Goal: Information Seeking & Learning: Learn about a topic

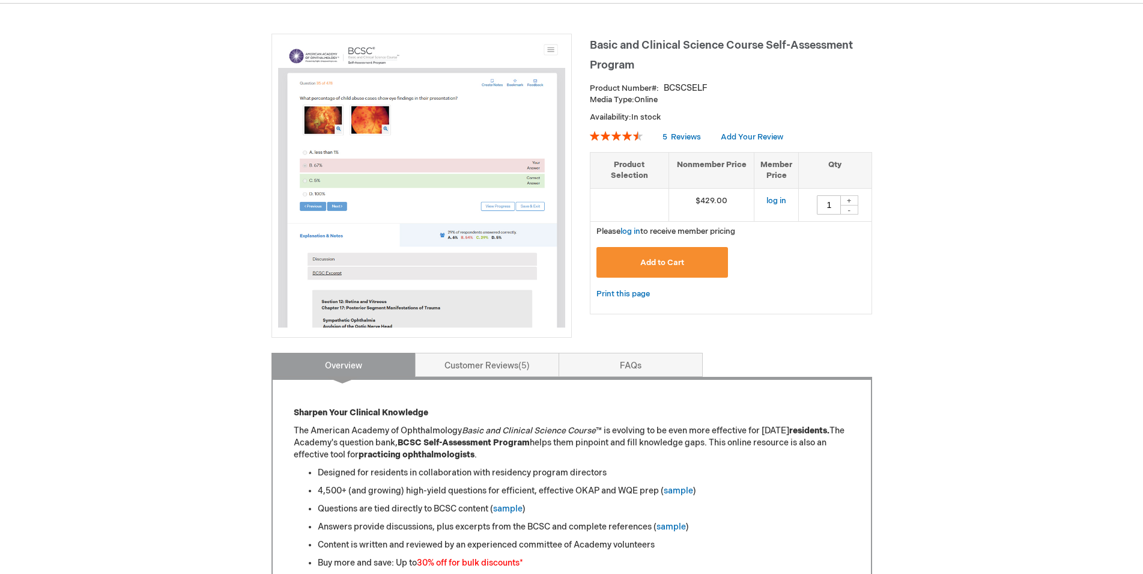
scroll to position [184, 0]
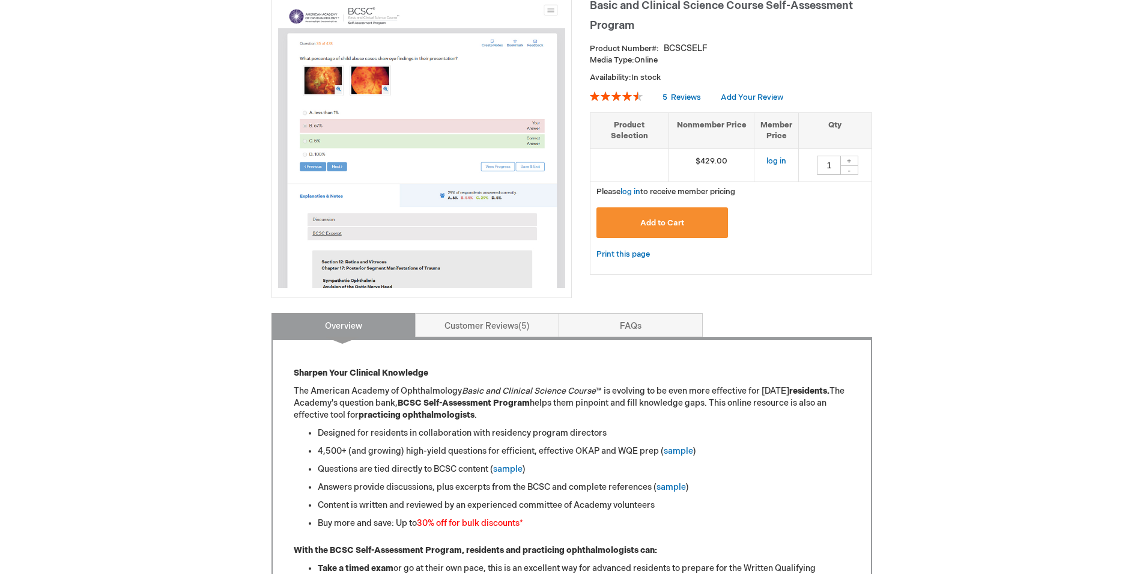
click at [460, 101] on img at bounding box center [421, 144] width 287 height 287
click at [362, 221] on img at bounding box center [421, 144] width 287 height 287
drag, startPoint x: 362, startPoint y: 221, endPoint x: 610, endPoint y: 262, distance: 252.0
click at [367, 220] on img at bounding box center [421, 144] width 287 height 287
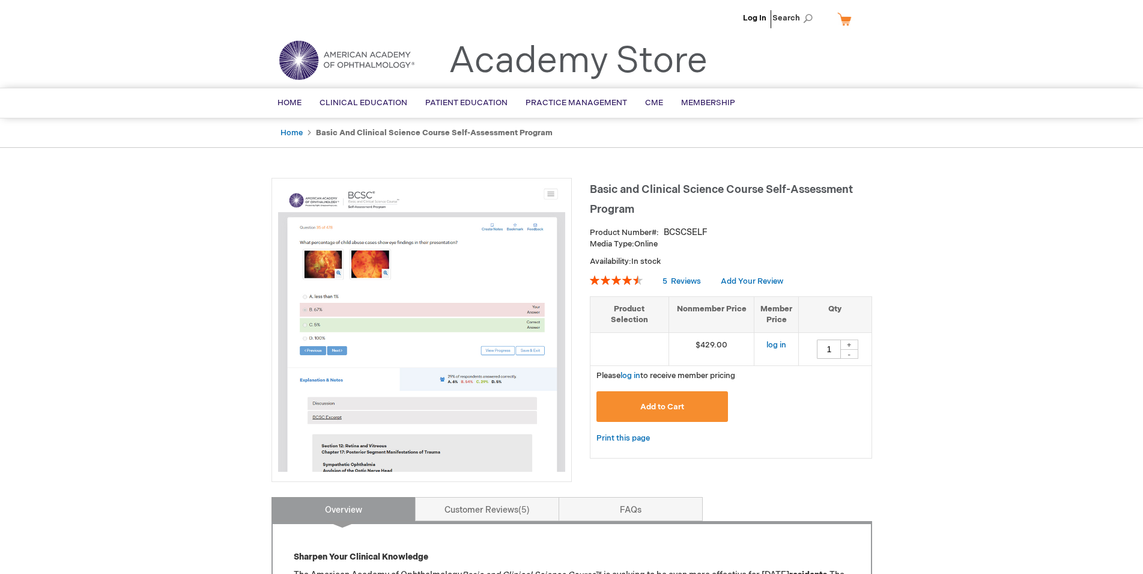
drag, startPoint x: 442, startPoint y: 243, endPoint x: 448, endPoint y: 239, distance: 6.5
click at [441, 243] on img at bounding box center [421, 327] width 287 height 287
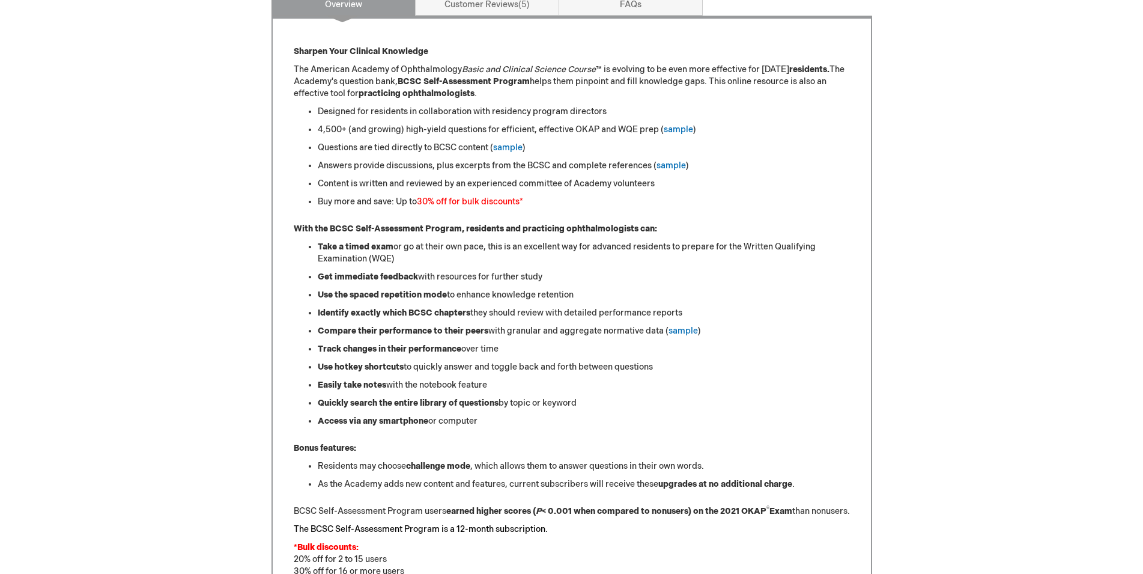
scroll to position [551, 0]
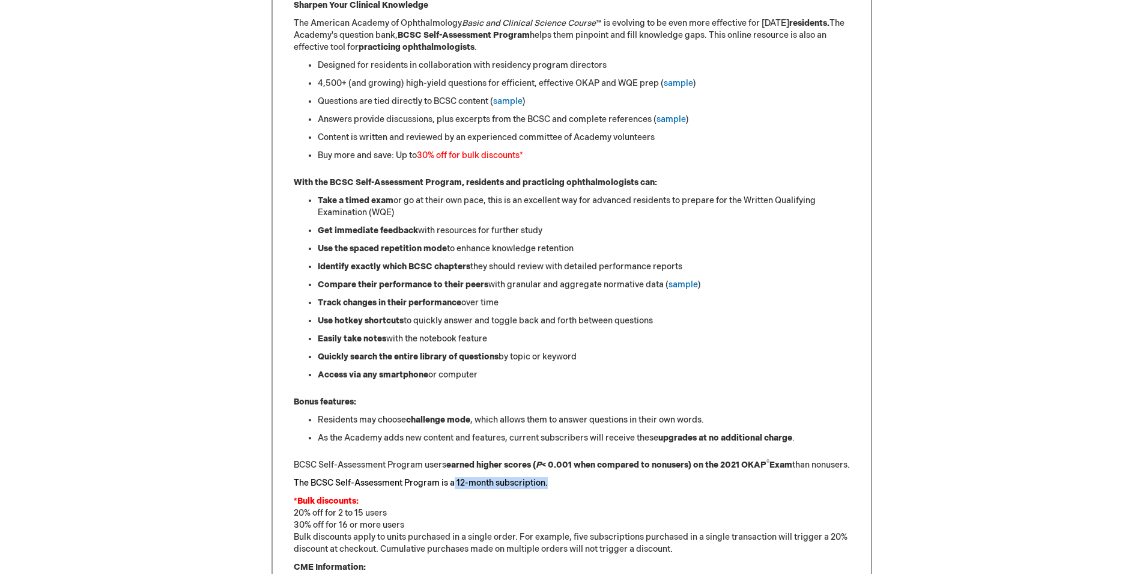
drag, startPoint x: 456, startPoint y: 499, endPoint x: 579, endPoint y: 507, distance: 123.4
click at [578, 507] on div "Sharpen Your Clinical Knowledge The American Academy of Ophthalmology Basic and…" at bounding box center [572, 373] width 556 height 748
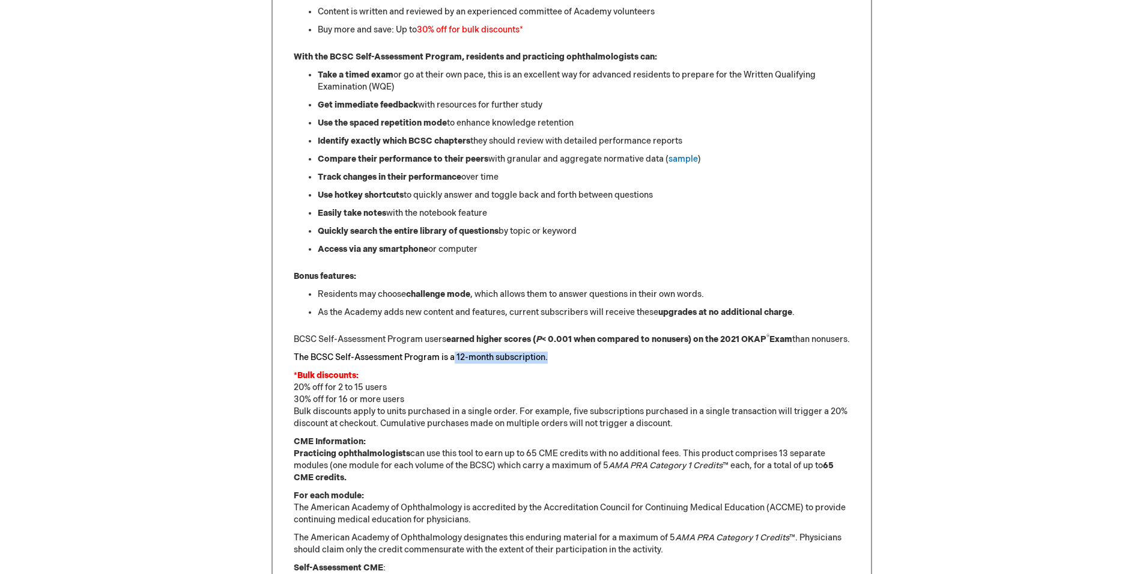
scroll to position [735, 0]
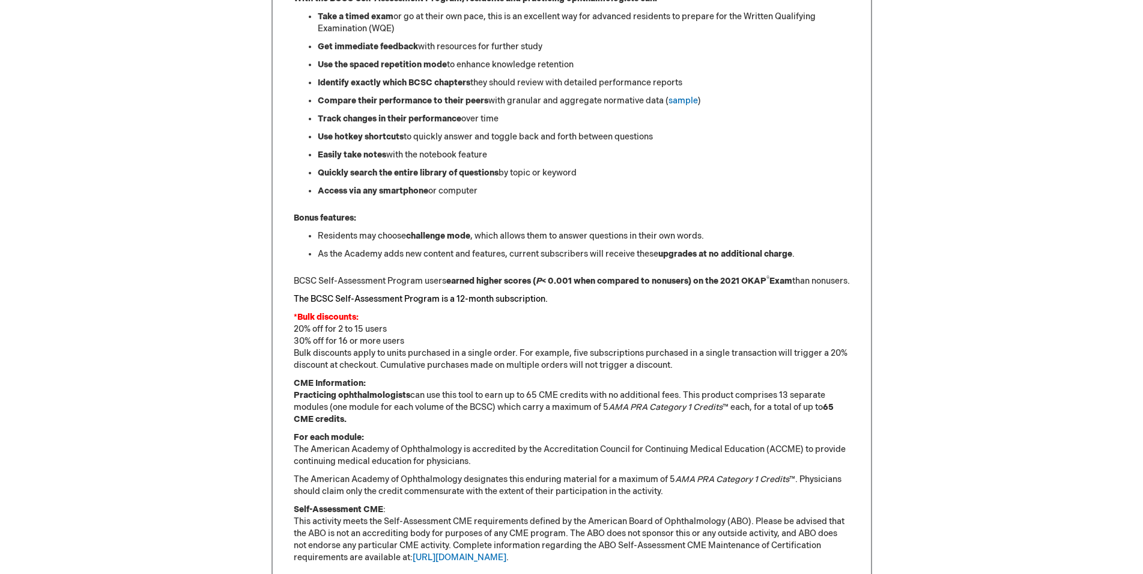
click at [479, 354] on p "*Bulk discounts: 20% off for 2 to 15 users 30% off for 16 or more users Bulk di…" at bounding box center [572, 341] width 556 height 60
drag, startPoint x: 335, startPoint y: 349, endPoint x: 433, endPoint y: 345, distance: 98.0
click at [427, 345] on p "*Bulk discounts: 20% off for 2 to 15 users 30% off for 16 or more users Bulk di…" at bounding box center [572, 341] width 556 height 60
click at [453, 348] on p "*Bulk discounts: 20% off for 2 to 15 users 30% off for 16 or more users Bulk di…" at bounding box center [572, 341] width 556 height 60
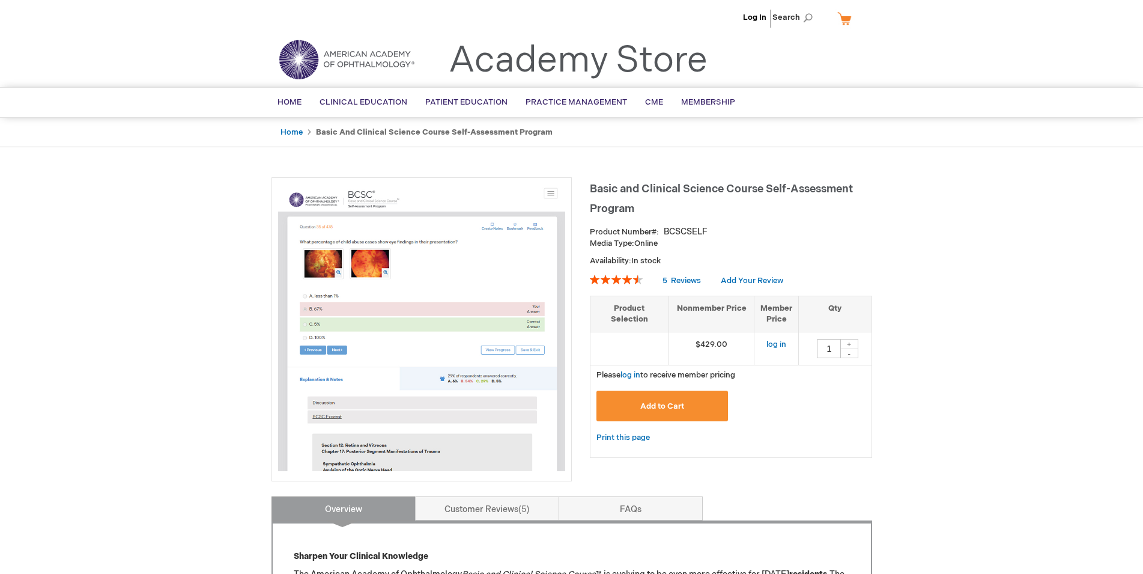
scroll to position [0, 0]
